Goal: Transaction & Acquisition: Purchase product/service

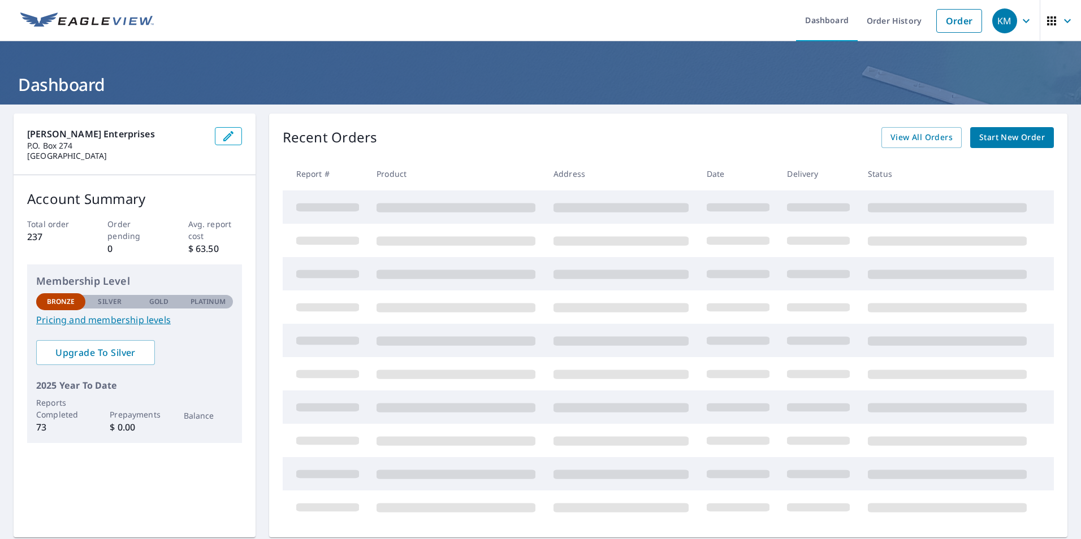
click at [1014, 133] on span "Start New Order" at bounding box center [1012, 138] width 66 height 14
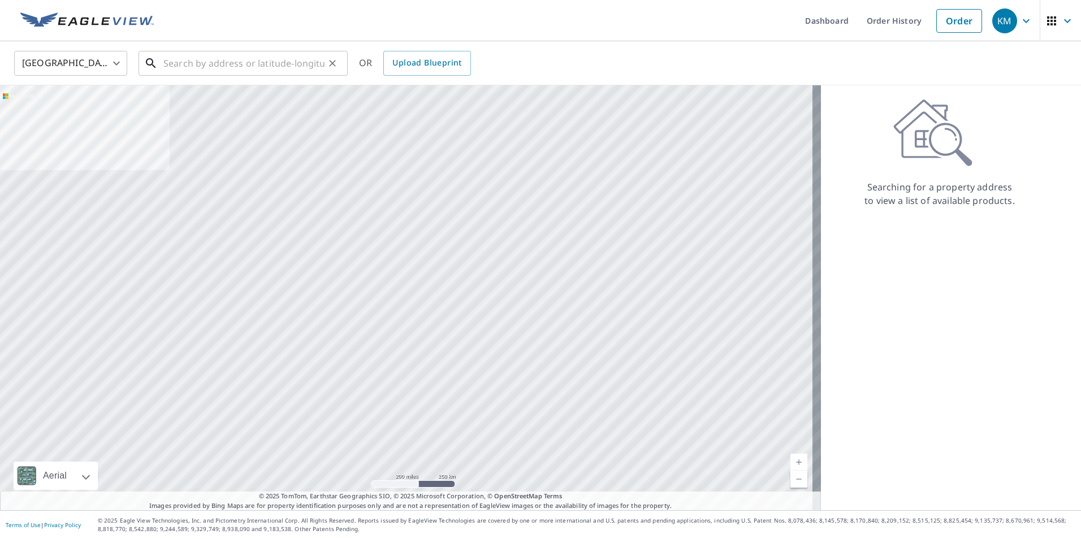
click at [224, 66] on input "text" at bounding box center [243, 63] width 161 height 32
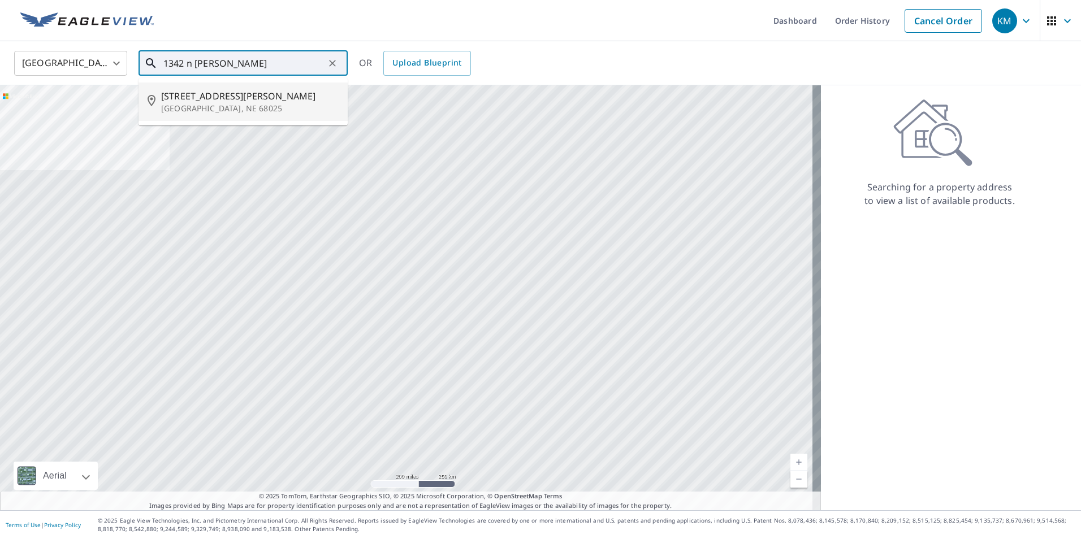
click at [233, 104] on p "[GEOGRAPHIC_DATA], NE 68025" at bounding box center [249, 108] width 177 height 11
type input "[STREET_ADDRESS][PERSON_NAME]"
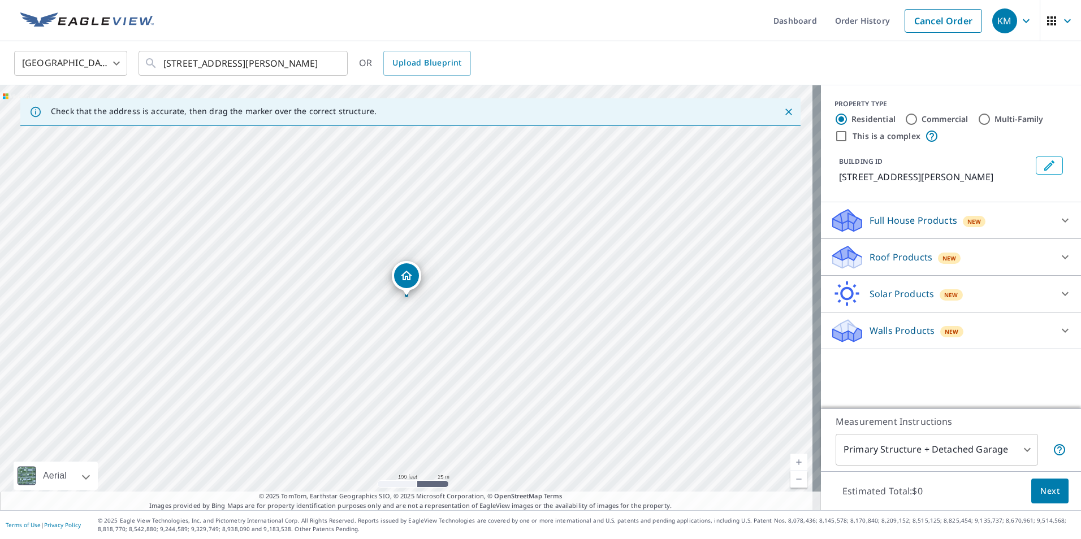
click at [1058, 336] on icon at bounding box center [1065, 331] width 14 height 14
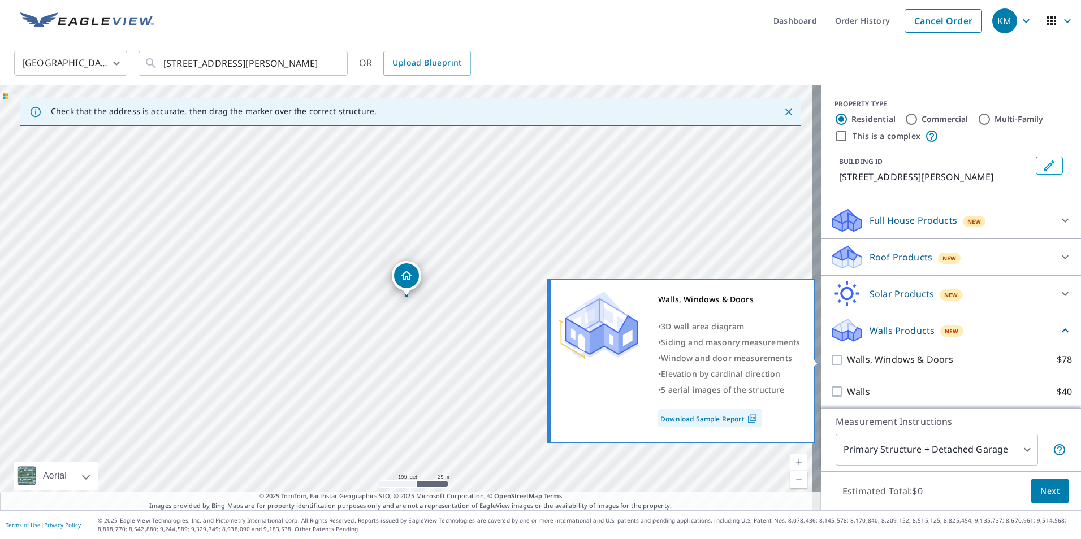
click at [830, 359] on input "Walls, Windows & Doors $78" at bounding box center [838, 360] width 17 height 14
checkbox input "true"
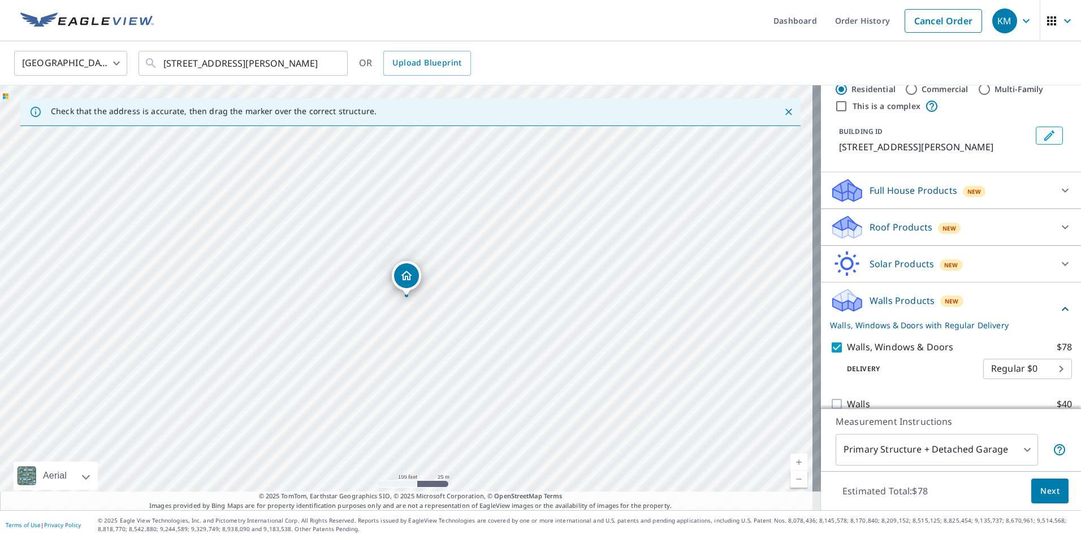
scroll to position [46, 0]
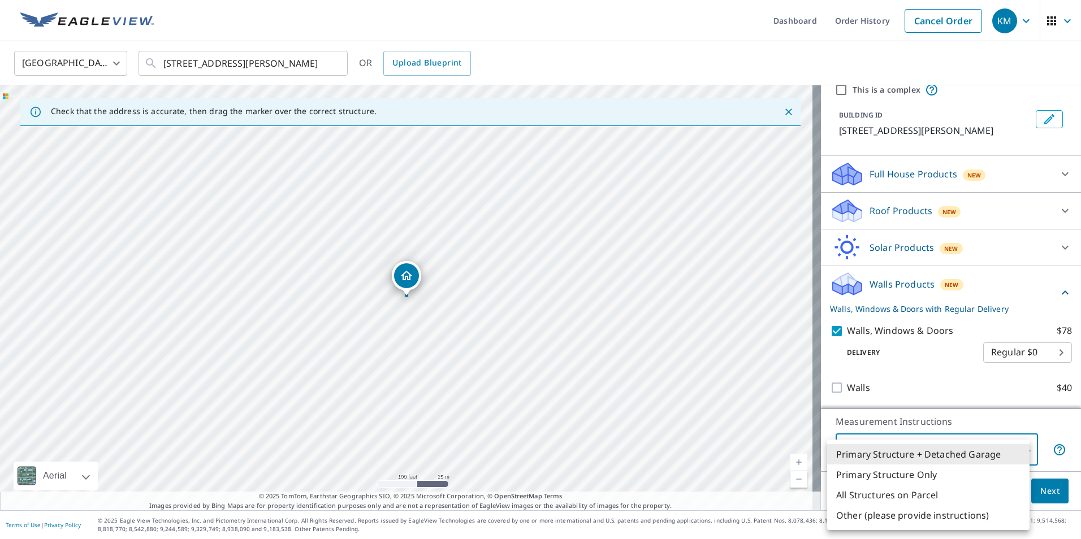
click at [1018, 451] on body "KM KM Dashboard Order History Cancel Order KM United States US ​ [STREET_ADDRES…" at bounding box center [540, 269] width 1081 height 539
click at [949, 475] on li "Primary Structure Only" at bounding box center [928, 475] width 202 height 20
type input "2"
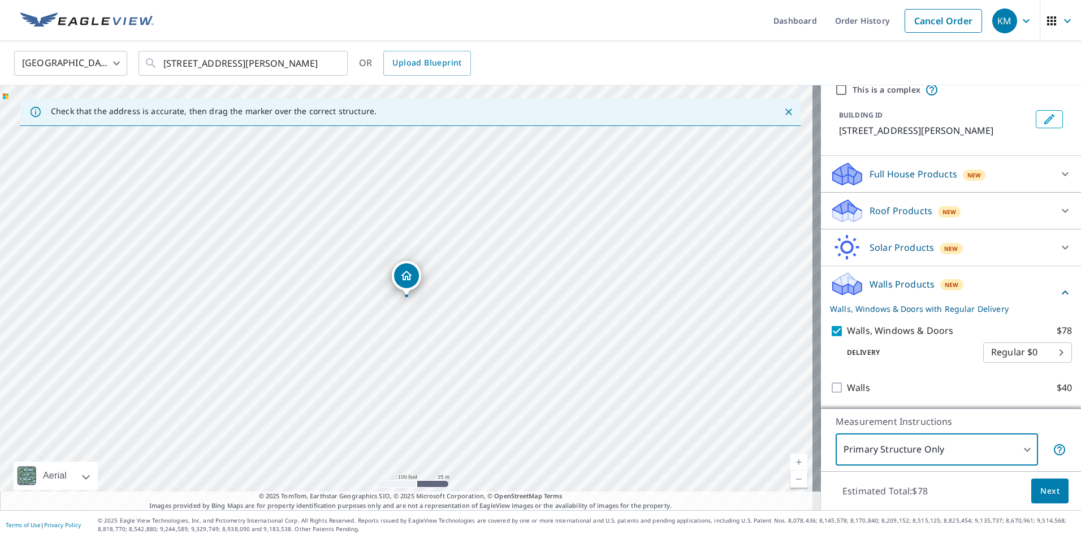
click at [1047, 491] on span "Next" at bounding box center [1049, 491] width 19 height 14
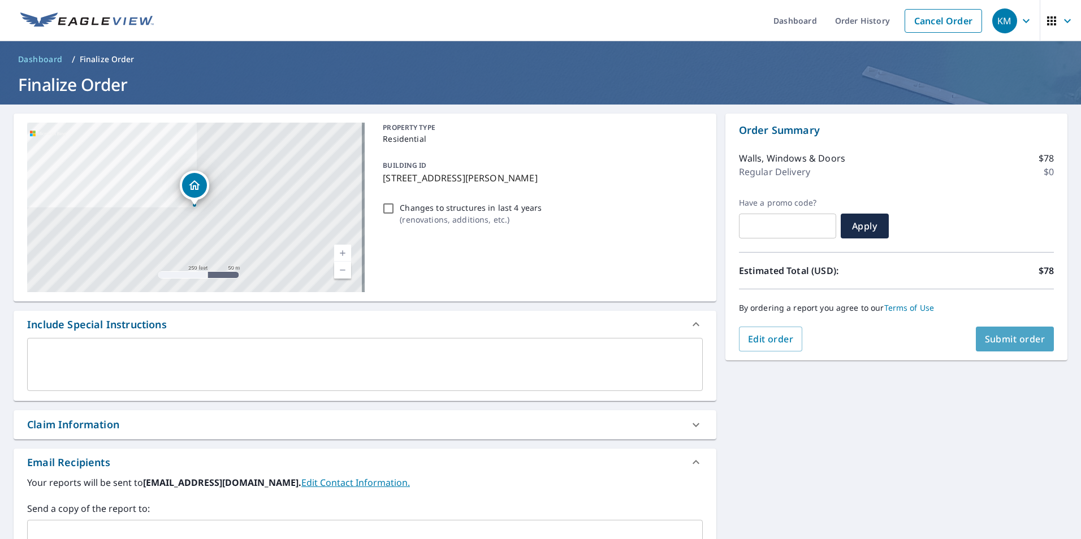
click at [1012, 344] on span "Submit order" at bounding box center [1015, 339] width 60 height 12
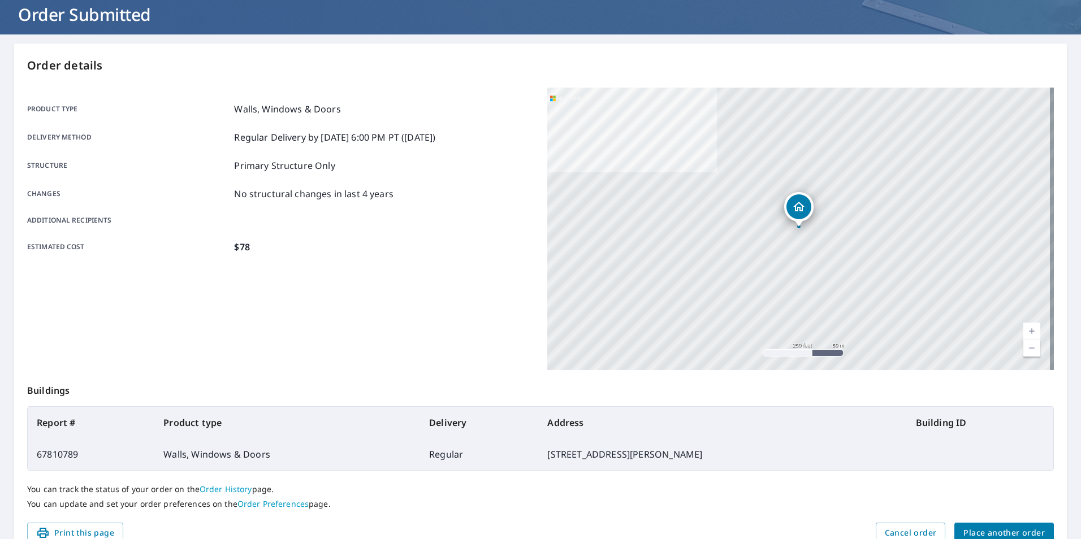
scroll to position [126, 0]
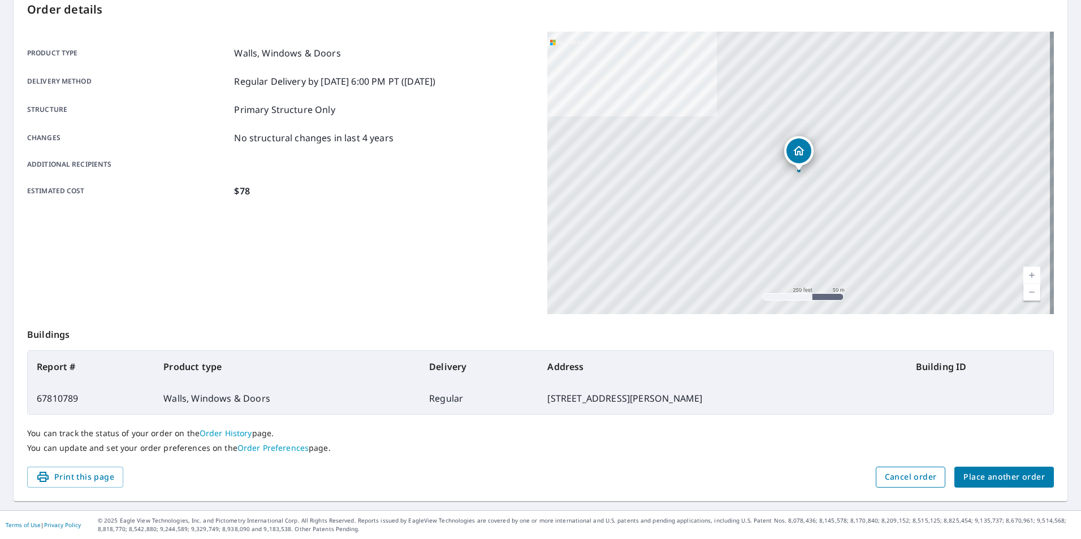
click at [904, 473] on span "Cancel order" at bounding box center [911, 477] width 52 height 14
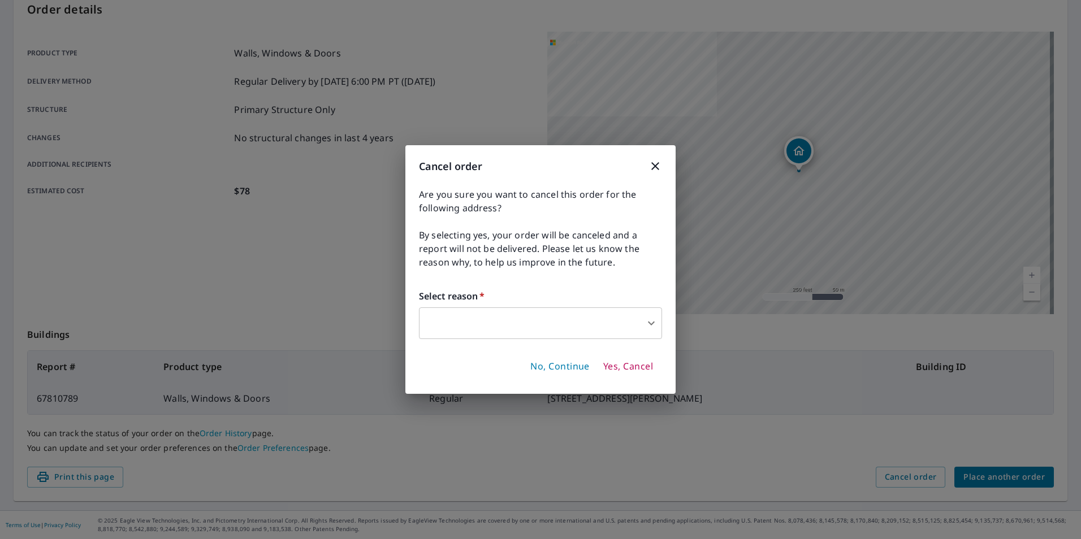
click at [652, 167] on icon "button" at bounding box center [655, 166] width 14 height 14
